Goal: Task Accomplishment & Management: Manage account settings

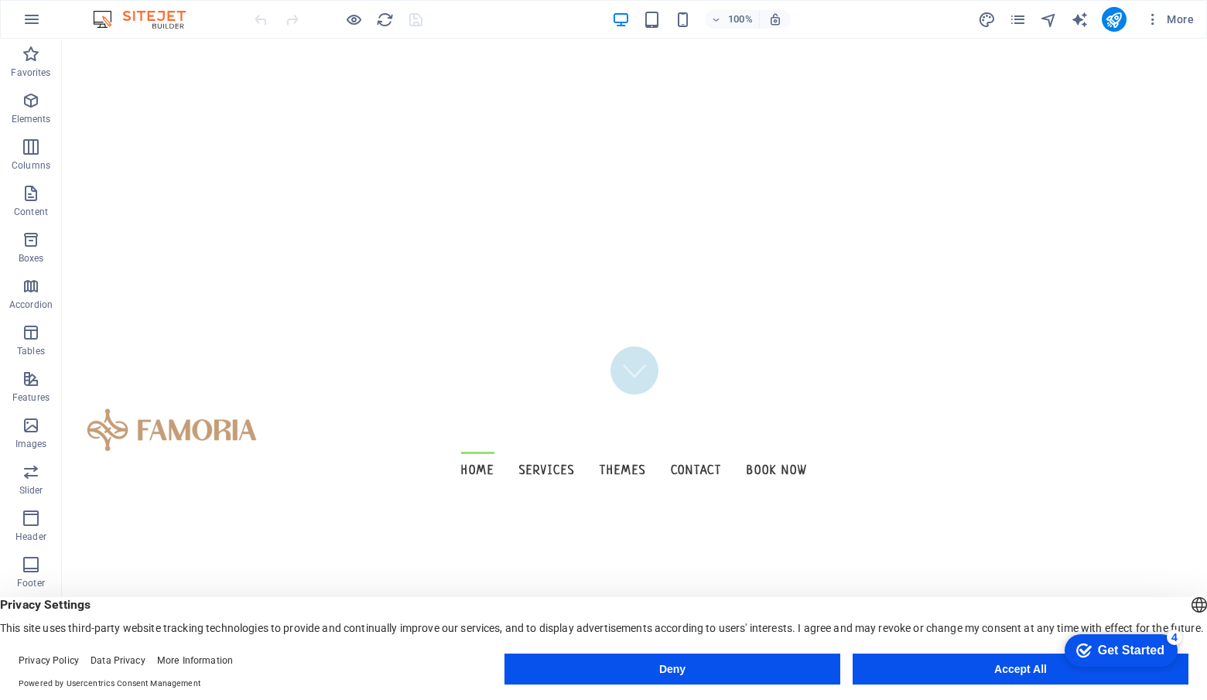
scroll to position [284, 0]
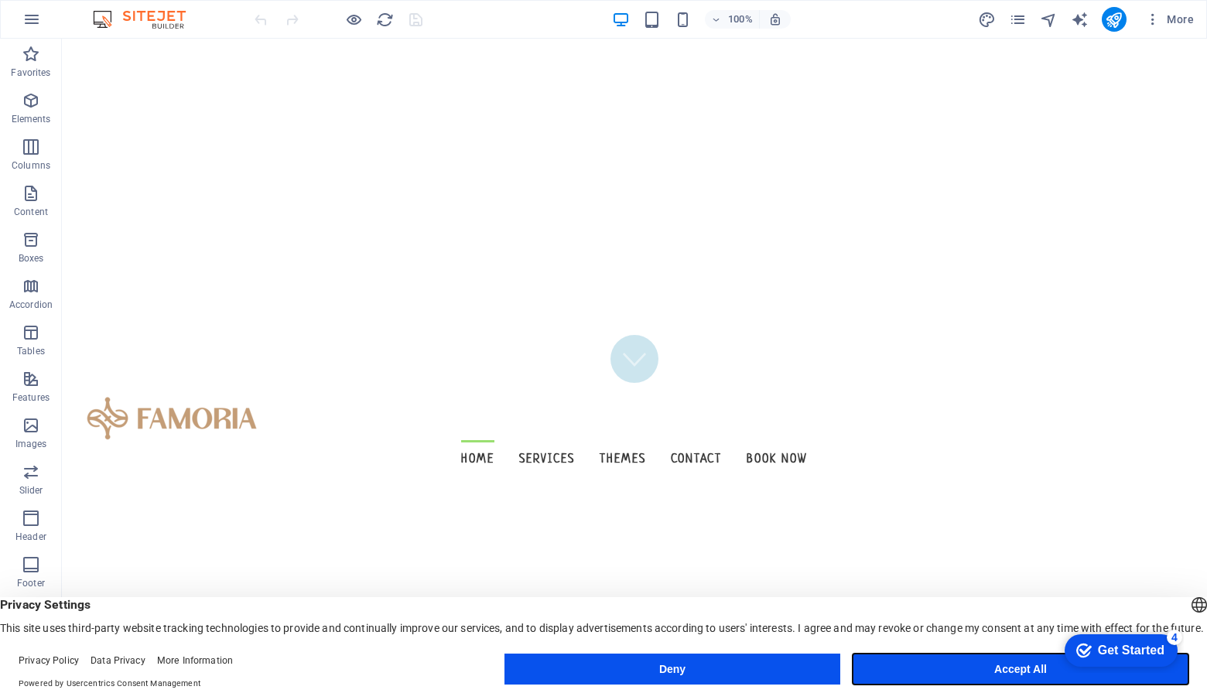
click at [984, 668] on button "Accept All" at bounding box center [1021, 669] width 336 height 31
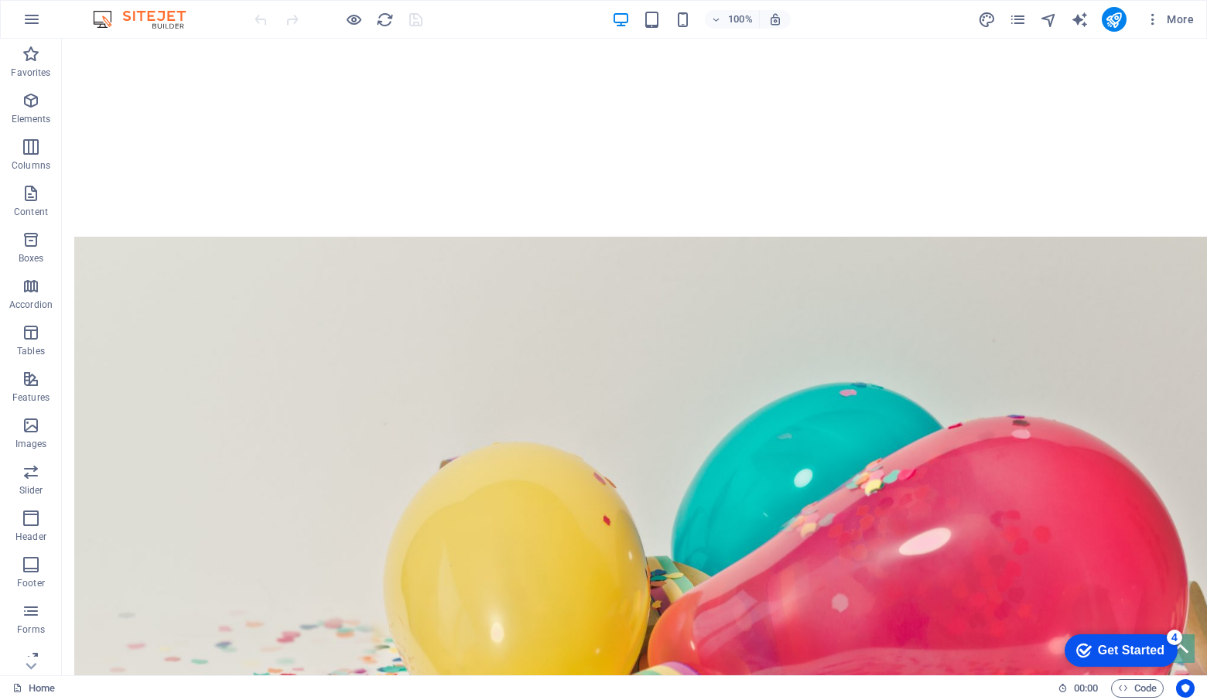
scroll to position [0, 0]
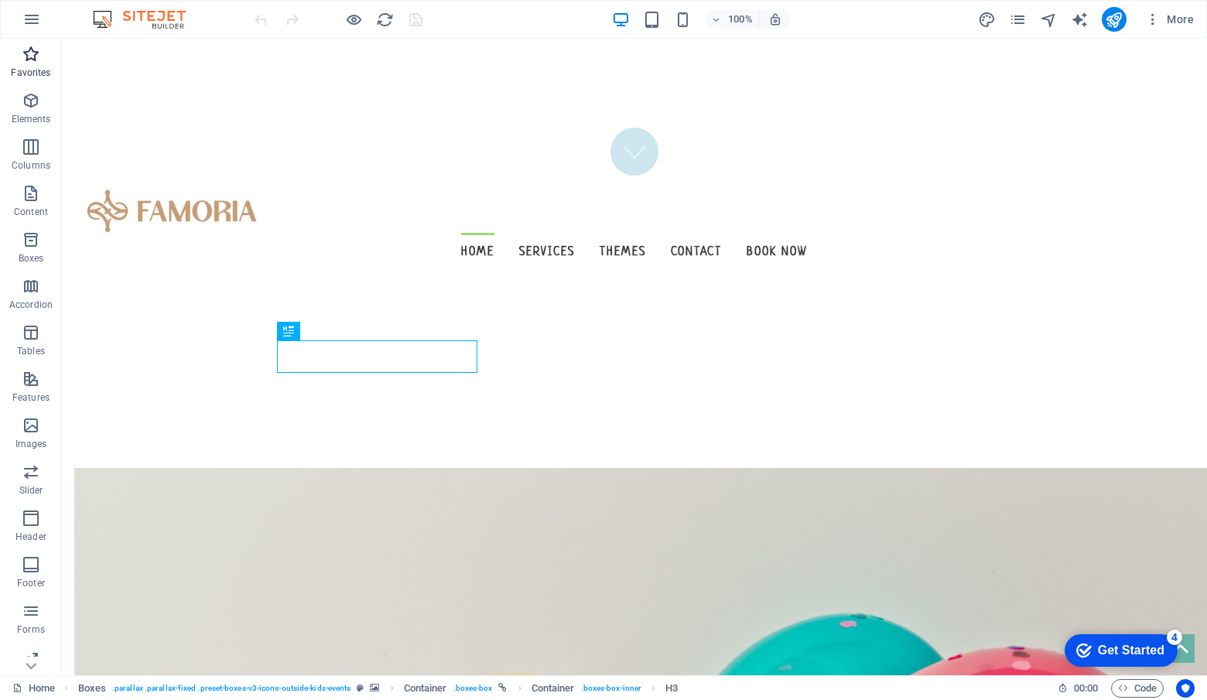
click at [31, 67] on p "Favorites" at bounding box center [30, 73] width 39 height 12
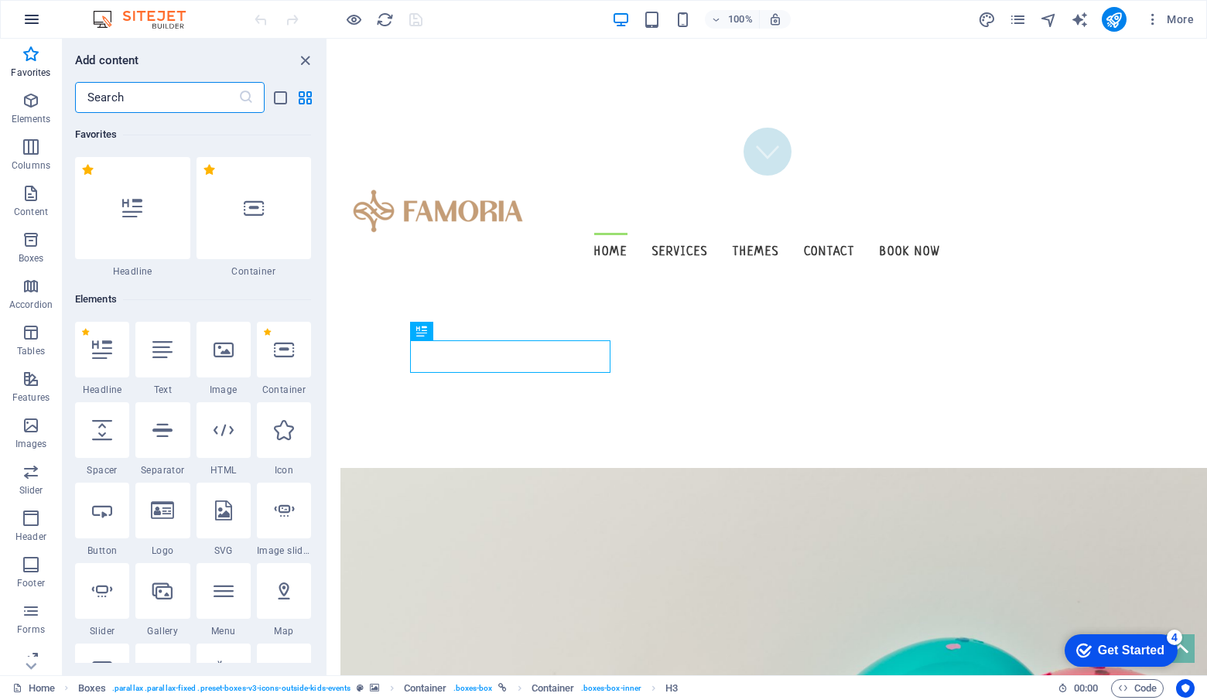
click at [36, 15] on icon "button" at bounding box center [31, 19] width 19 height 19
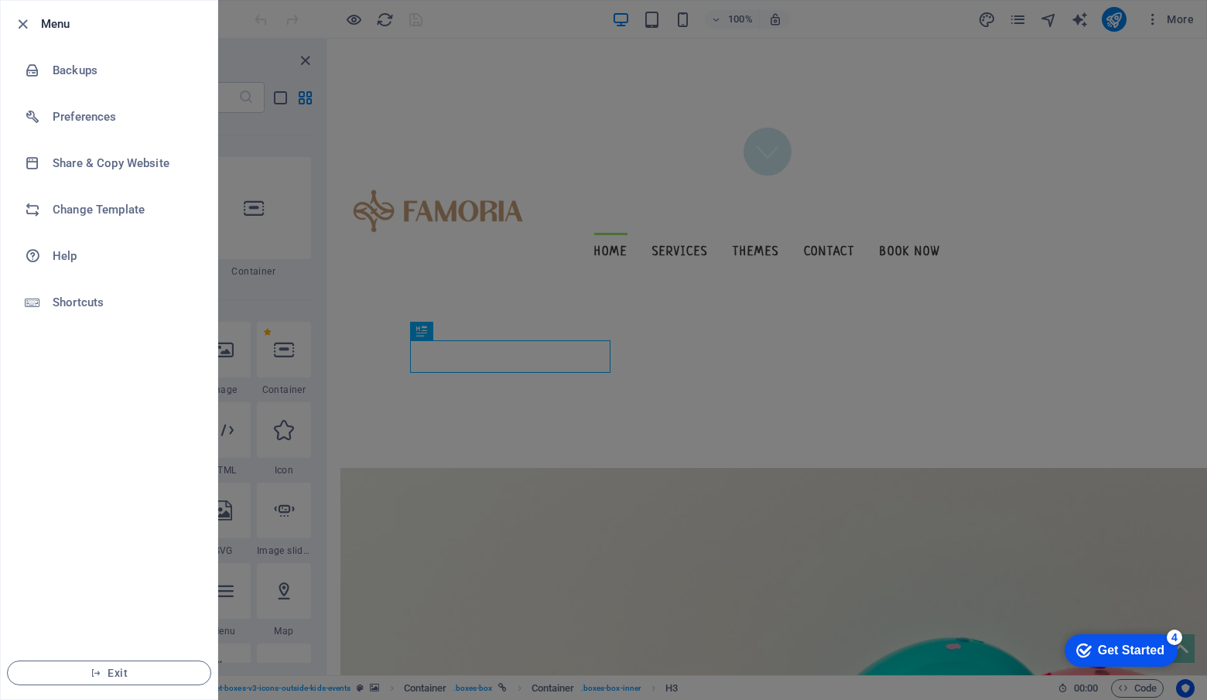
click at [42, 15] on h6 "Menu" at bounding box center [123, 24] width 164 height 19
click at [26, 17] on icon "button" at bounding box center [23, 24] width 18 height 18
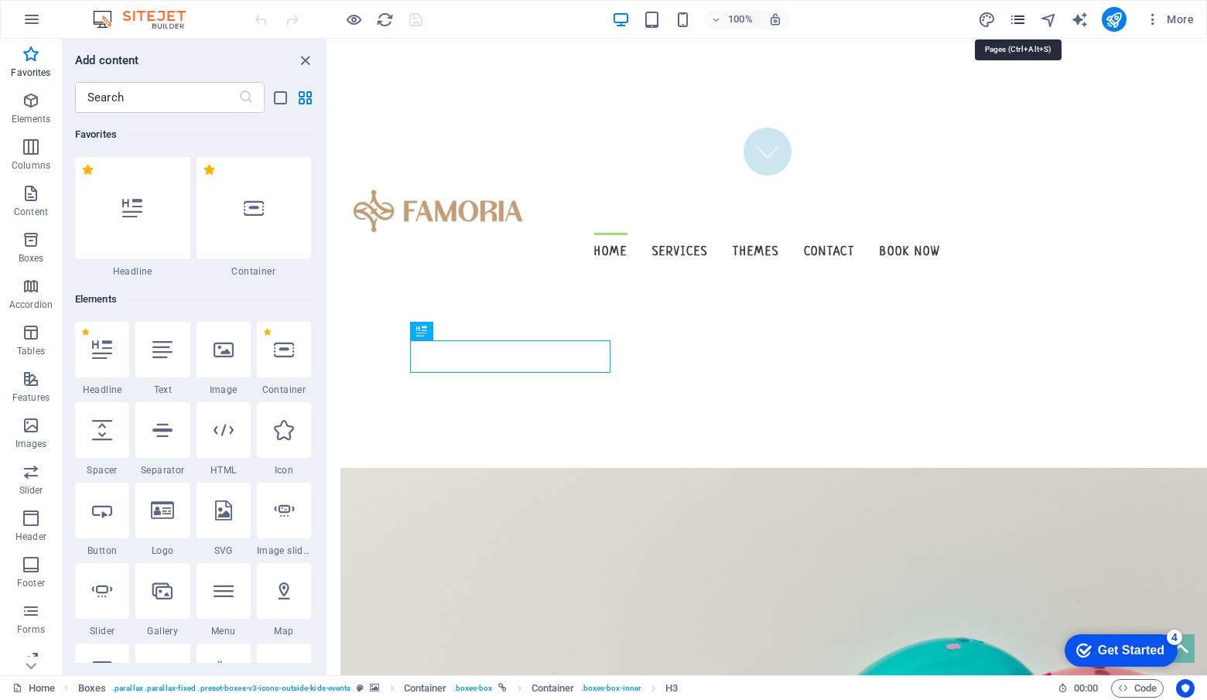
click at [1018, 12] on icon "pages" at bounding box center [1018, 20] width 18 height 18
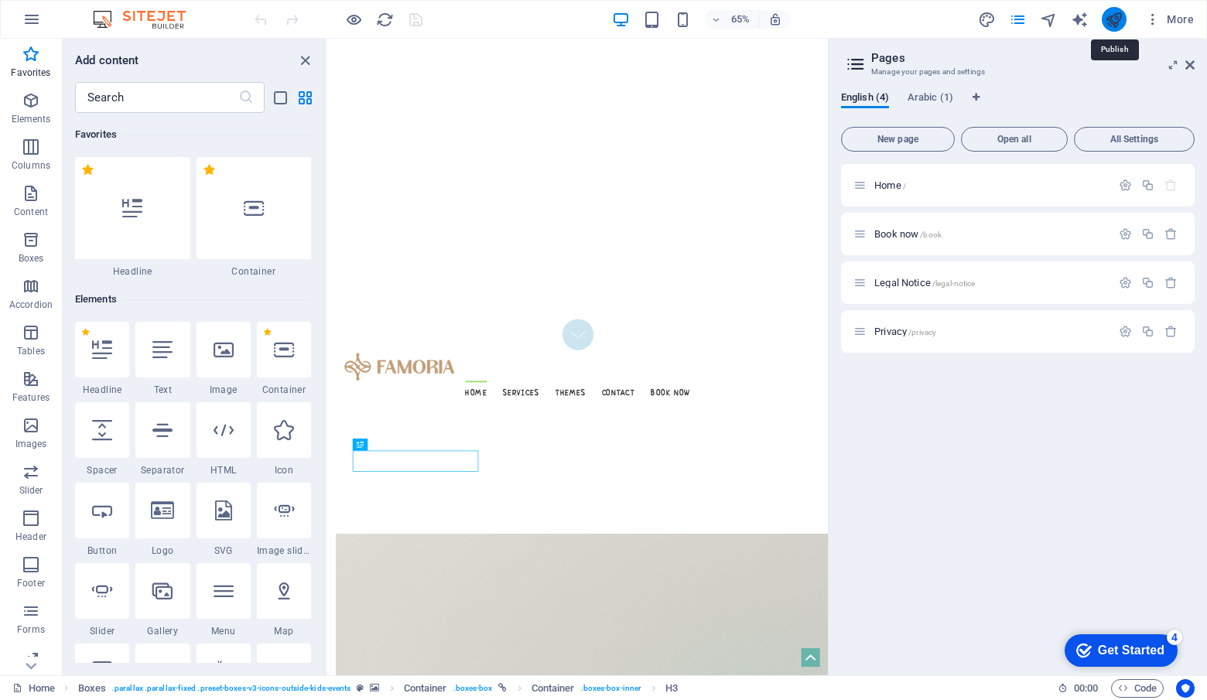
click at [1118, 23] on icon "publish" at bounding box center [1114, 20] width 18 height 18
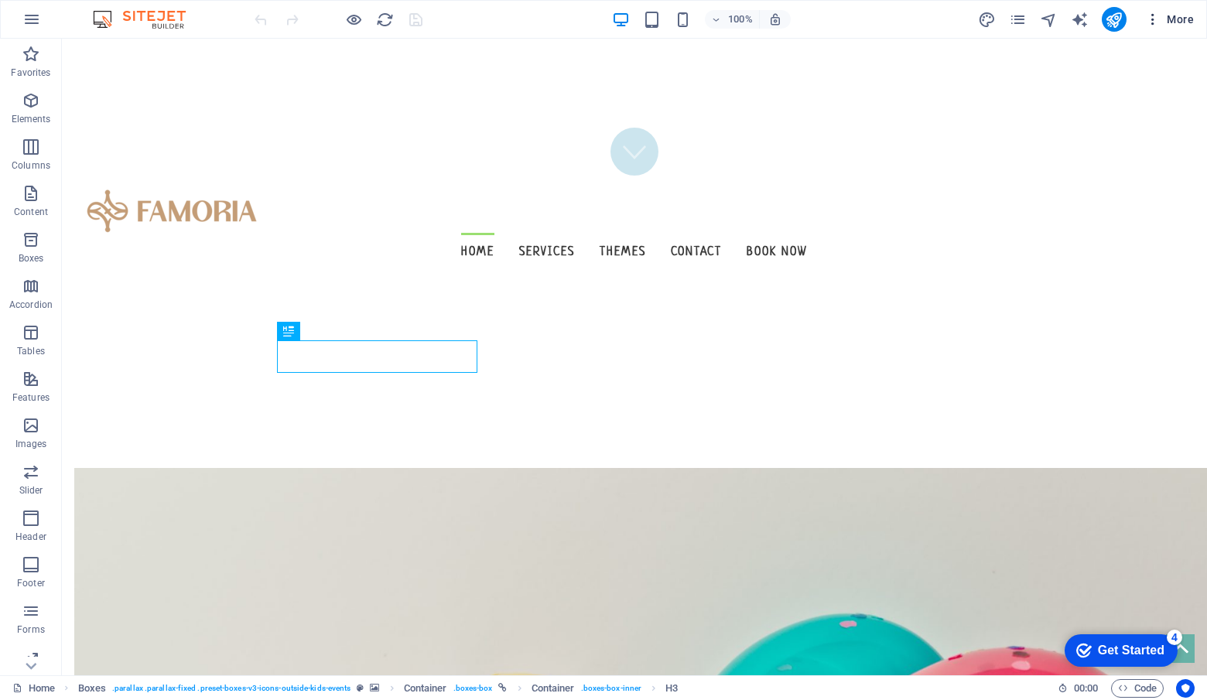
click at [1152, 19] on icon "button" at bounding box center [1152, 19] width 15 height 15
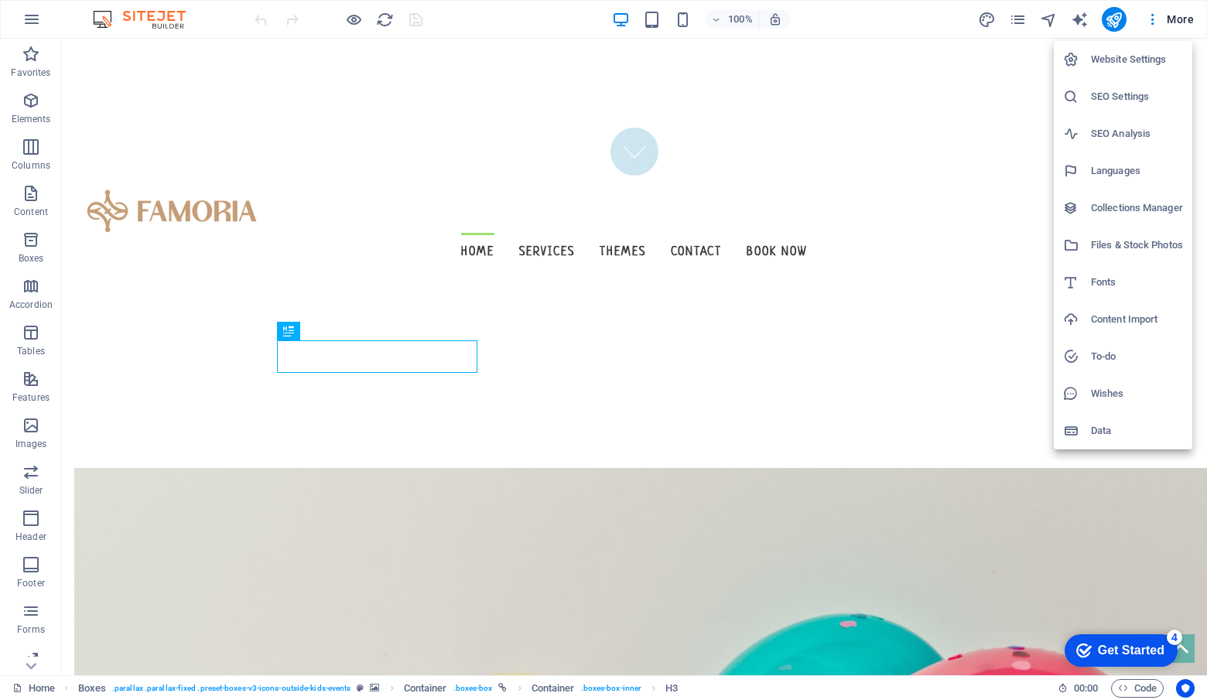
click at [1144, 82] on li "SEO Settings" at bounding box center [1123, 96] width 139 height 37
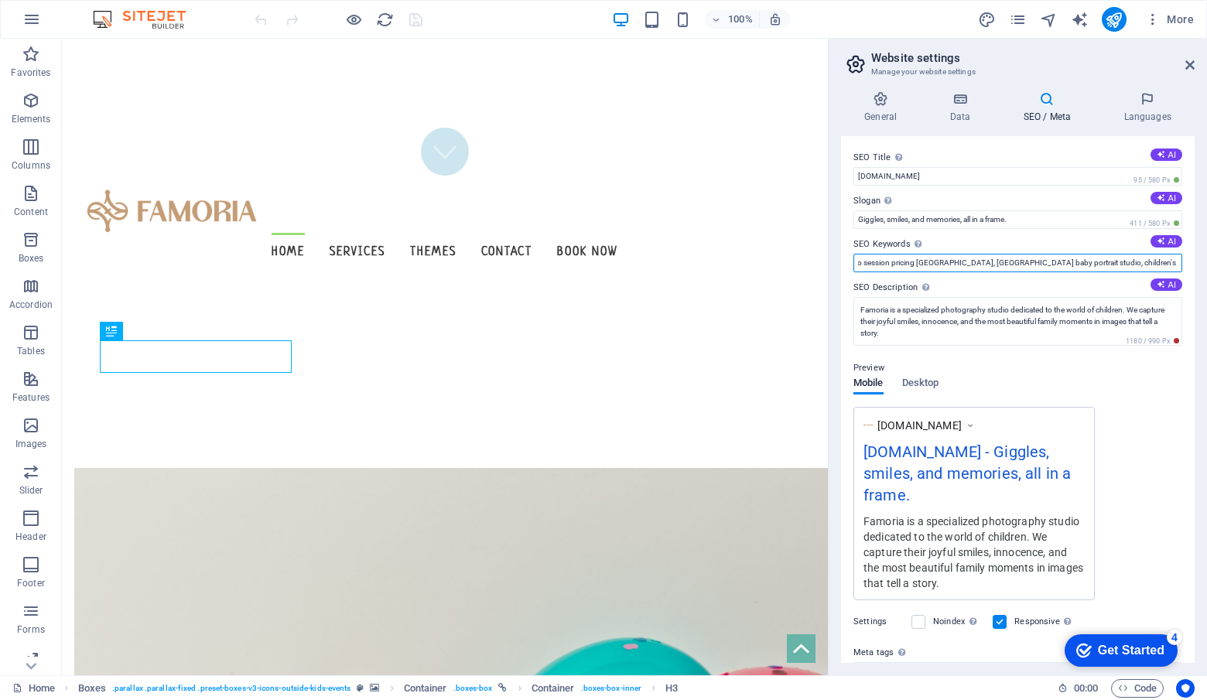
scroll to position [0, 2303]
drag, startPoint x: 885, startPoint y: 260, endPoint x: 1206, endPoint y: 263, distance: 321.2
click at [1206, 263] on div "General Data SEO / Meta Languages Website name Famoria Logo Drag files here, cl…" at bounding box center [1018, 377] width 378 height 597
click at [934, 285] on label "SEO Description Describe the contents of your website - this is crucial for sea…" at bounding box center [1018, 288] width 329 height 19
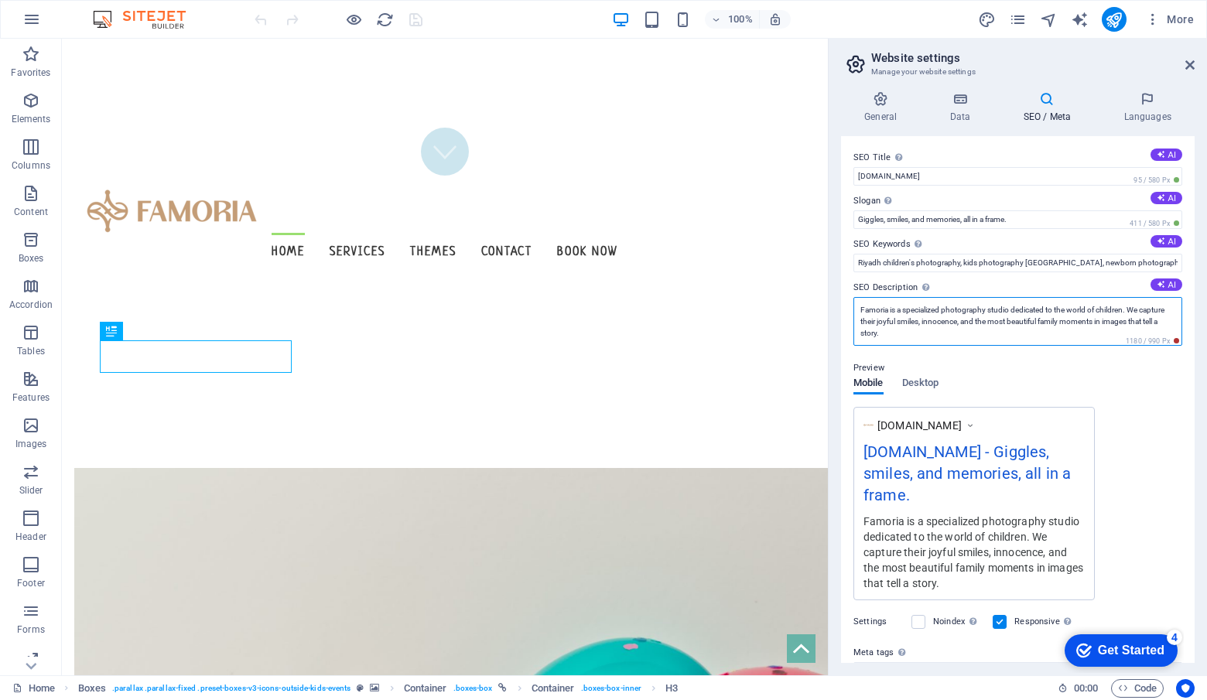
click at [934, 297] on textarea "Famoria is a specialized photography studio dedicated to the world of children.…" at bounding box center [1018, 321] width 329 height 49
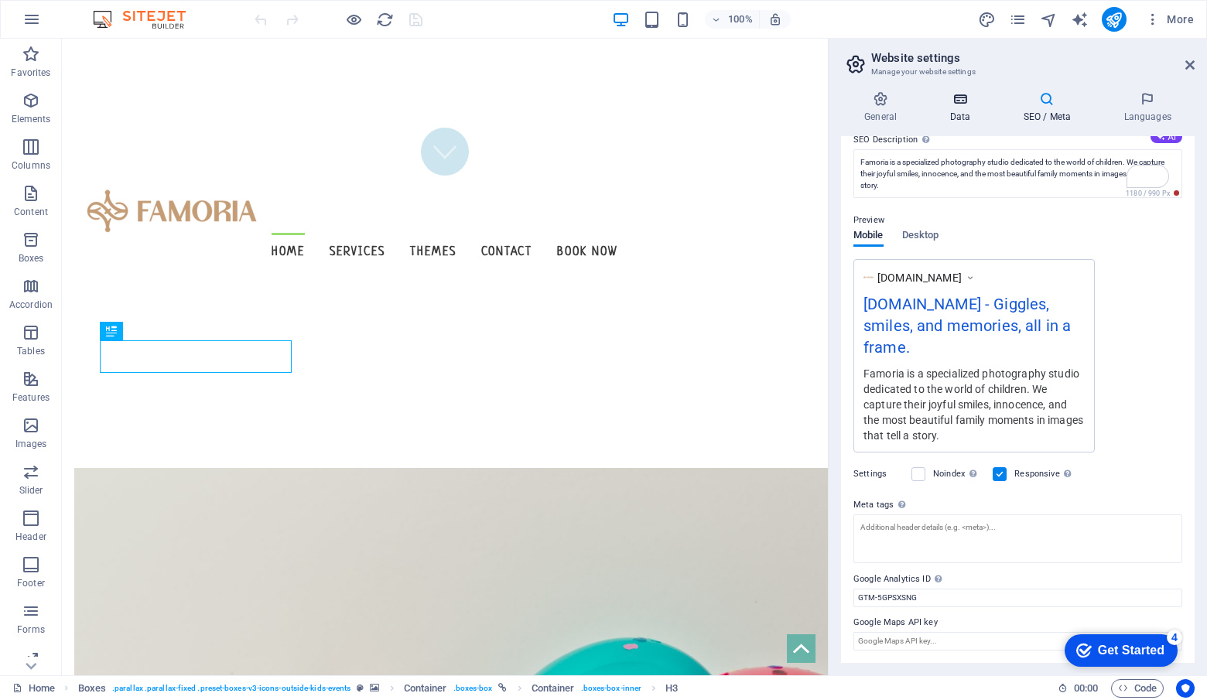
scroll to position [125, 0]
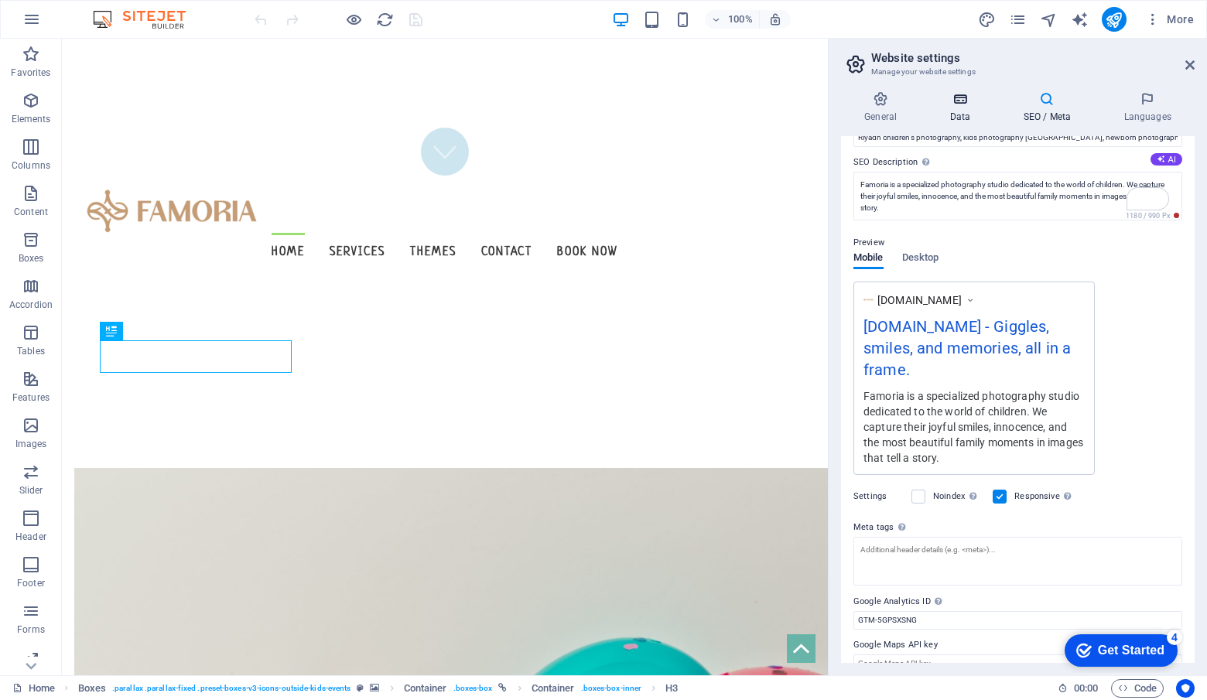
click at [965, 120] on h4 "Data" at bounding box center [963, 107] width 74 height 33
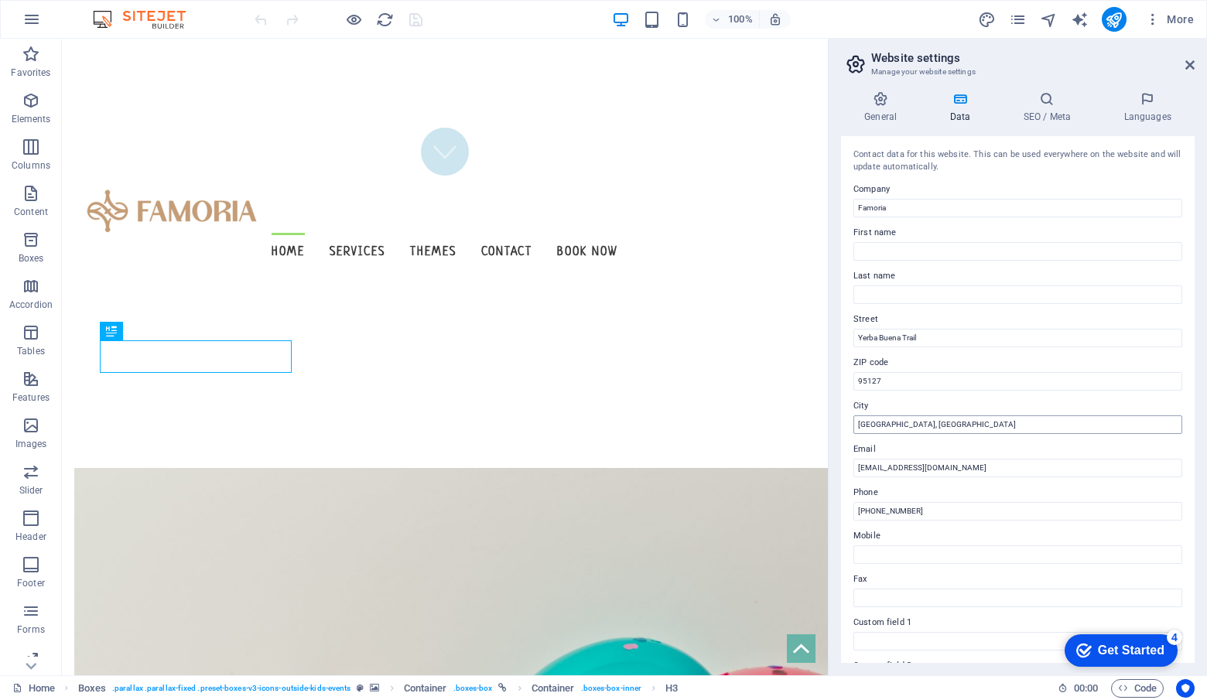
scroll to position [216, 0]
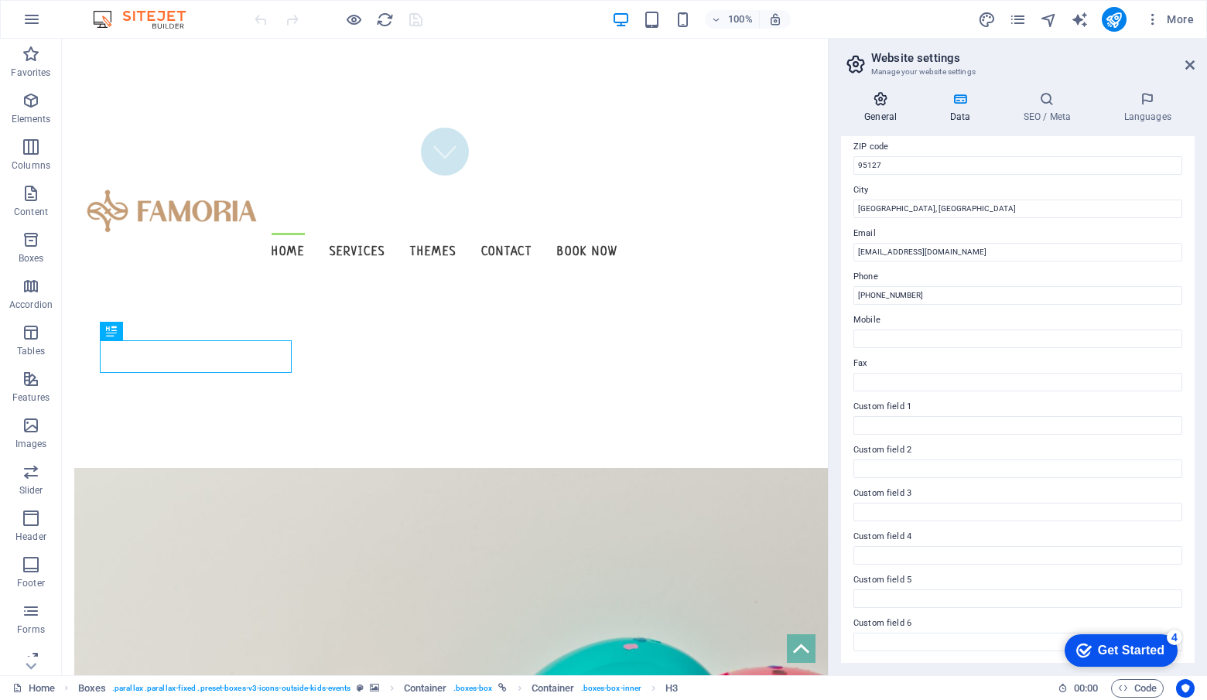
click at [875, 98] on icon at bounding box center [880, 98] width 79 height 15
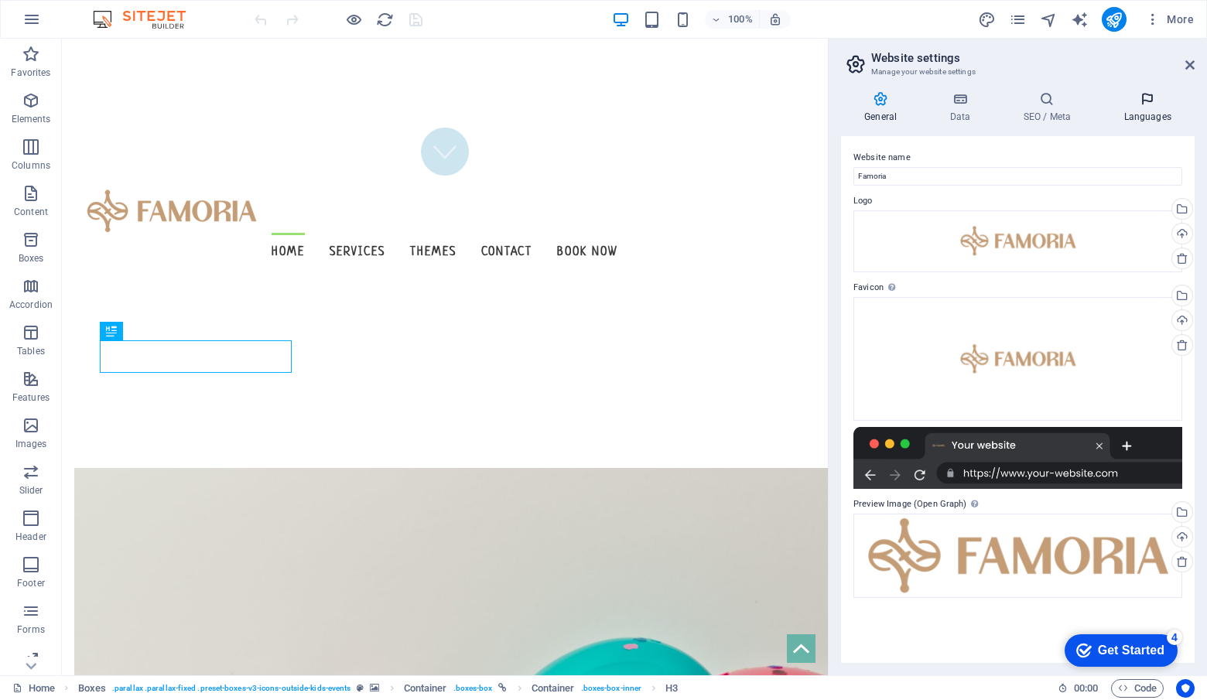
click at [1148, 109] on h4 "Languages" at bounding box center [1148, 107] width 94 height 33
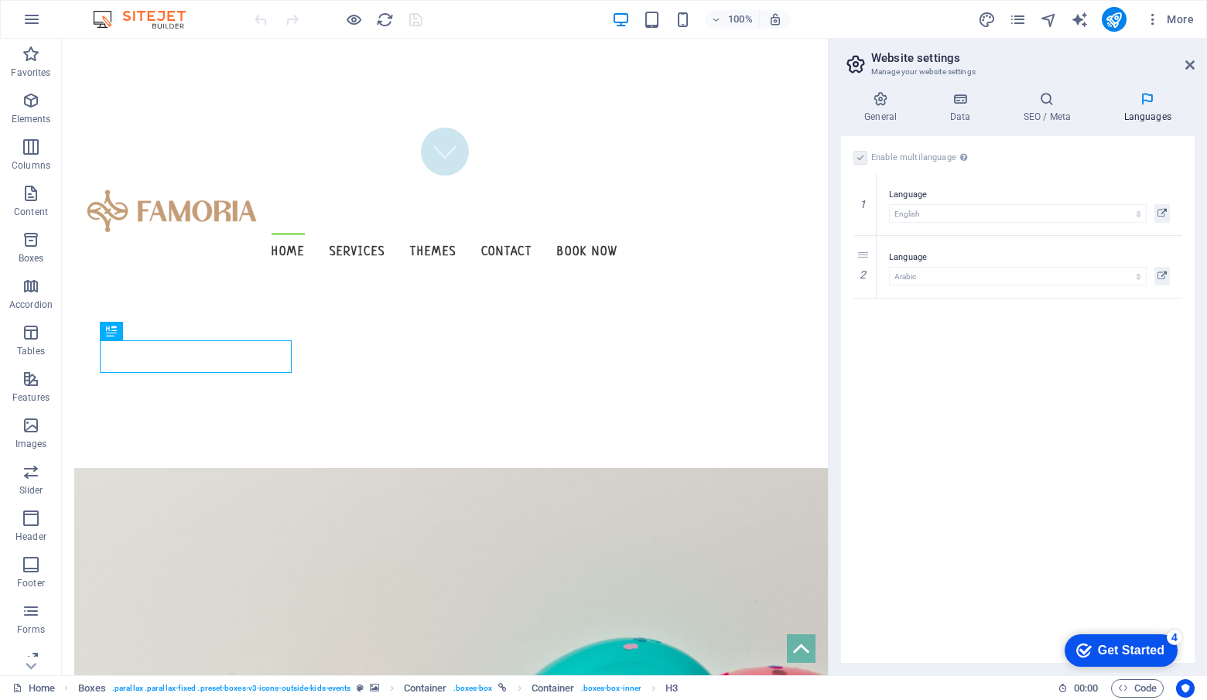
click at [1037, 86] on div "General Data SEO / Meta Languages Website name Famoria Logo Drag files here, cl…" at bounding box center [1018, 377] width 378 height 597
click at [1041, 93] on icon at bounding box center [1047, 98] width 94 height 15
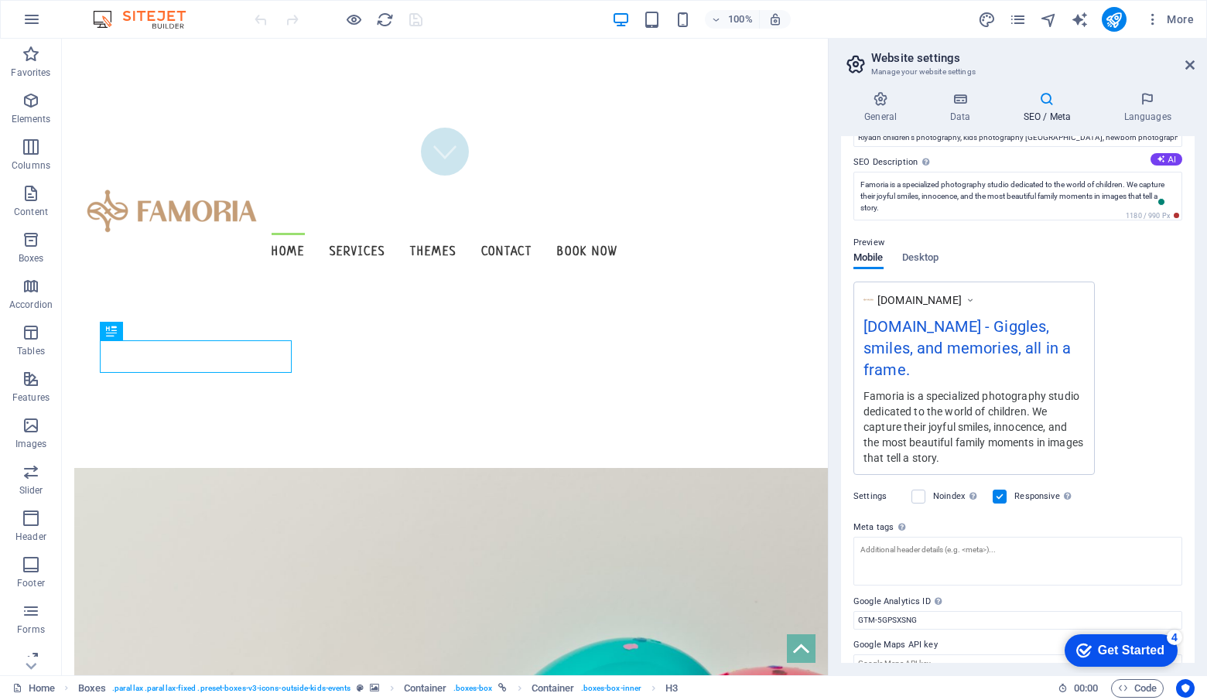
scroll to position [0, 0]
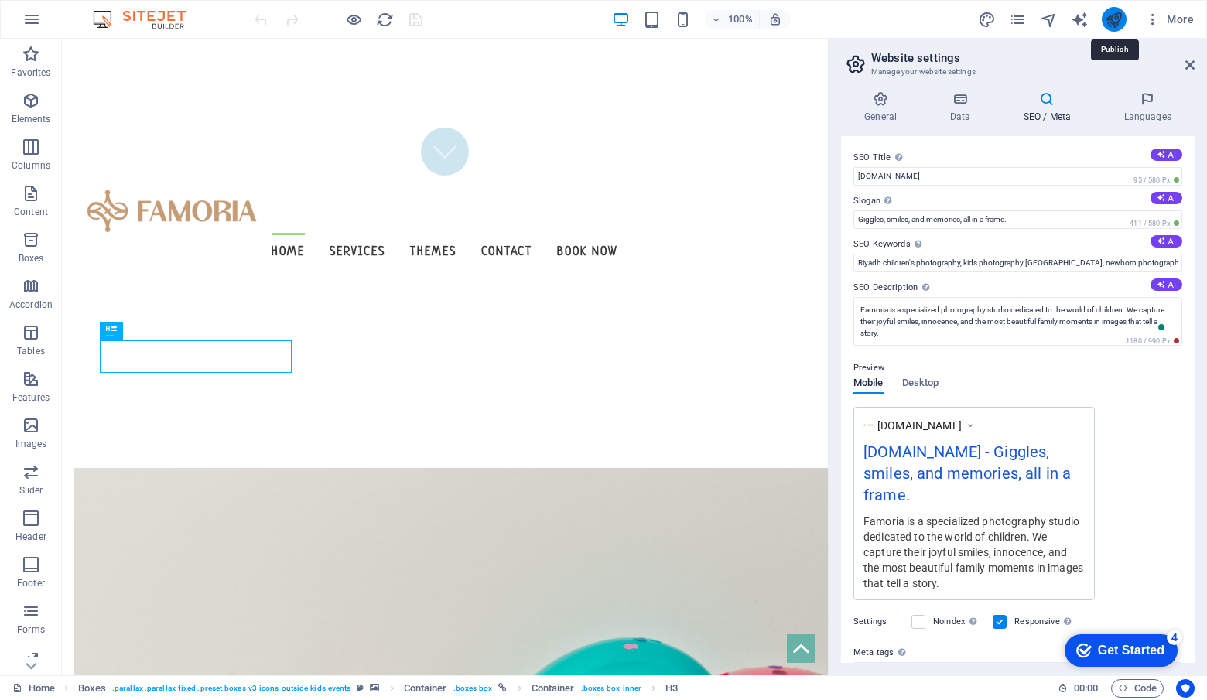
click at [1113, 13] on icon "publish" at bounding box center [1114, 20] width 18 height 18
